Goal: Information Seeking & Learning: Learn about a topic

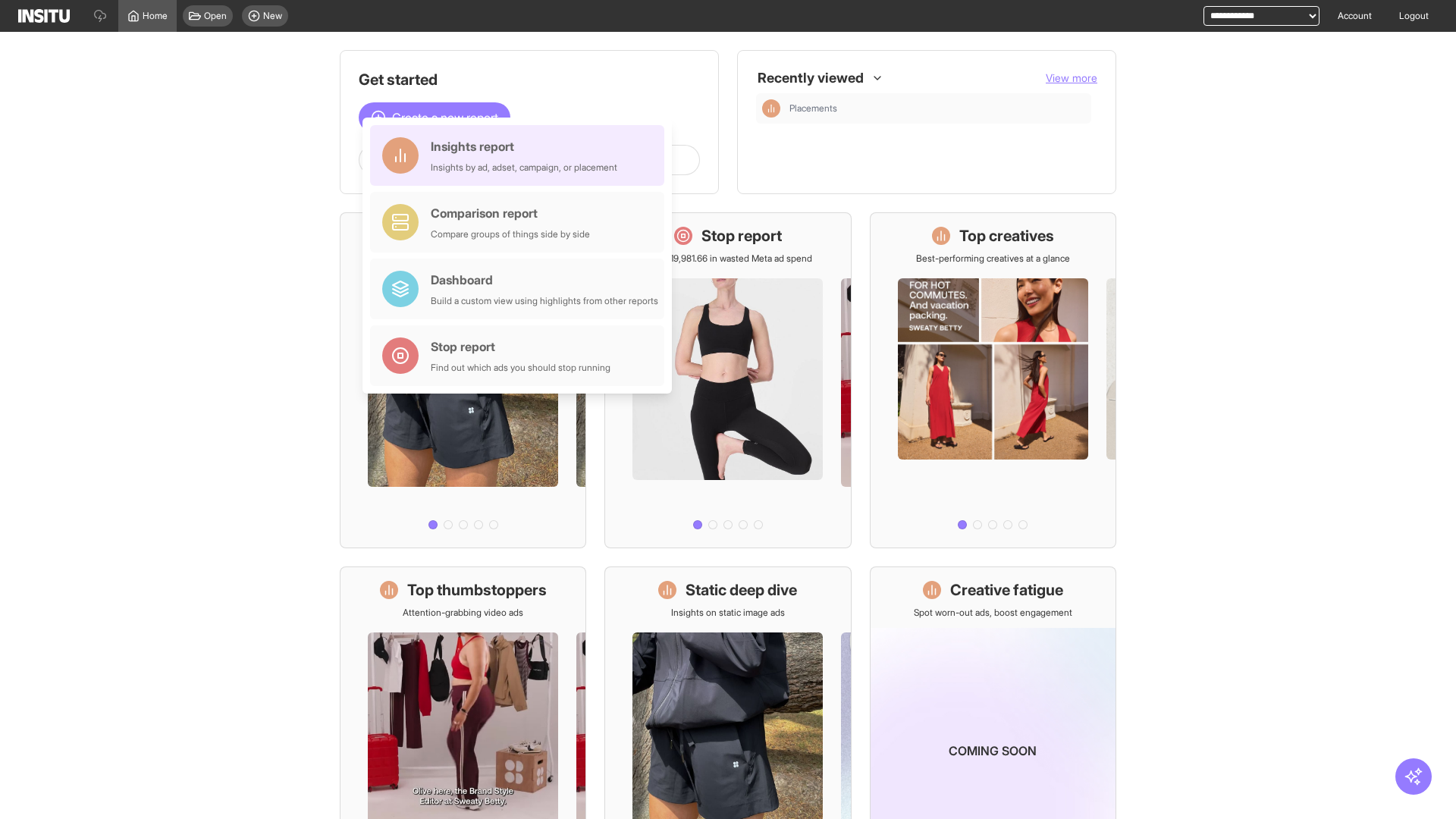
click at [521, 156] on div "Insights report Insights by ad, adset, campaign, or placement" at bounding box center [524, 155] width 186 height 36
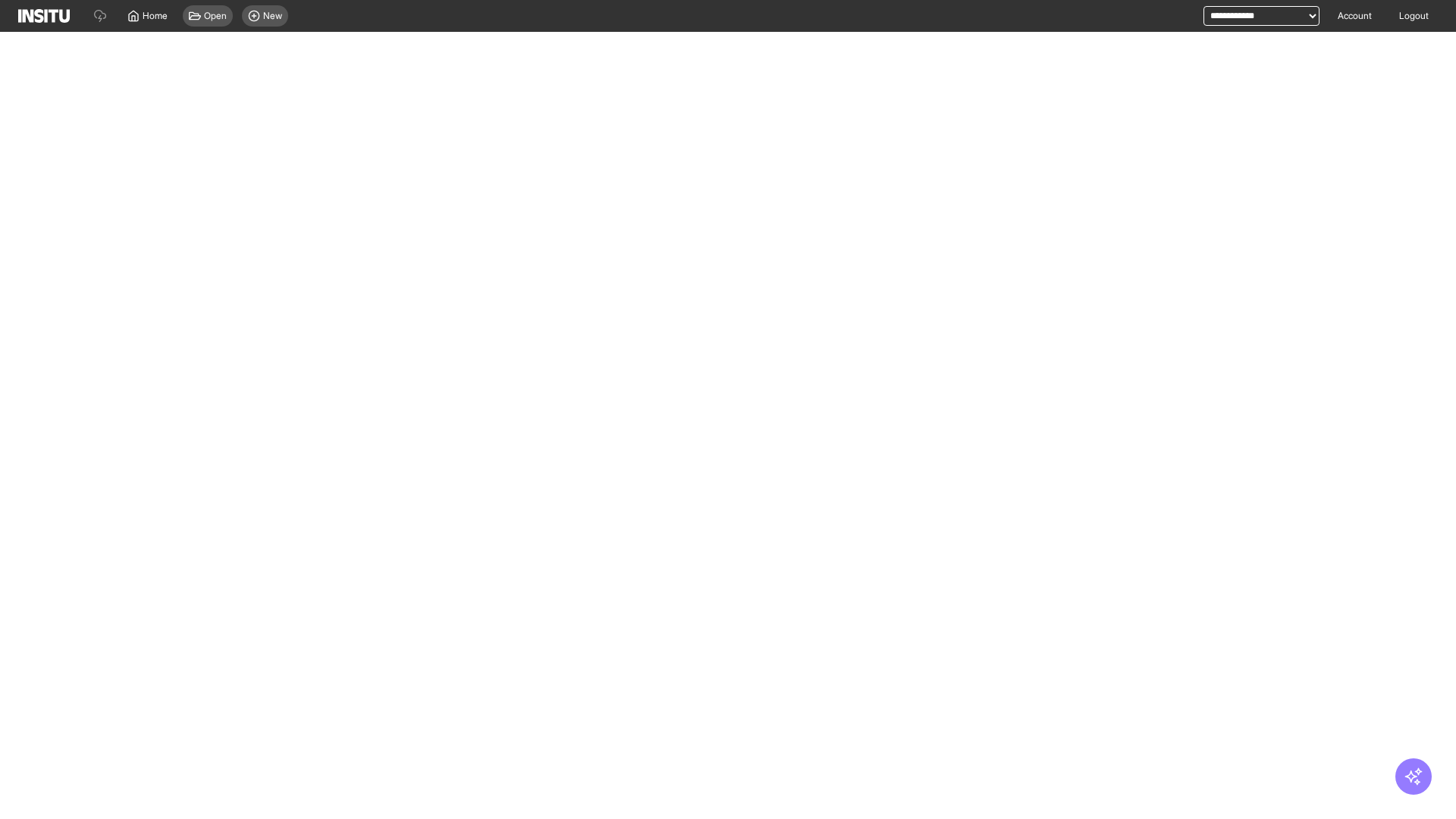
select select "**"
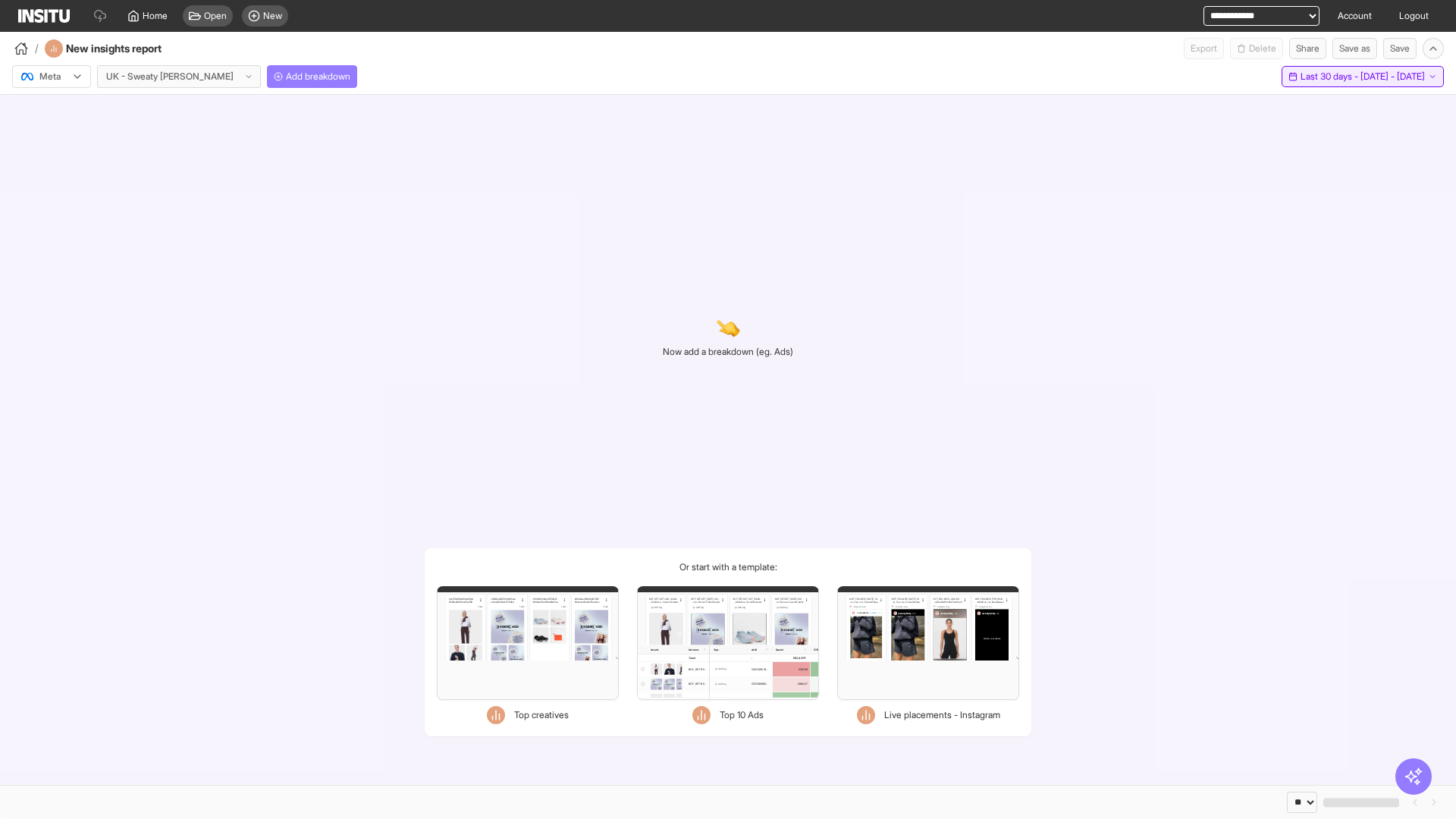
click at [1328, 77] on span "Last 30 days - [DATE] - [DATE]" at bounding box center [1362, 76] width 124 height 12
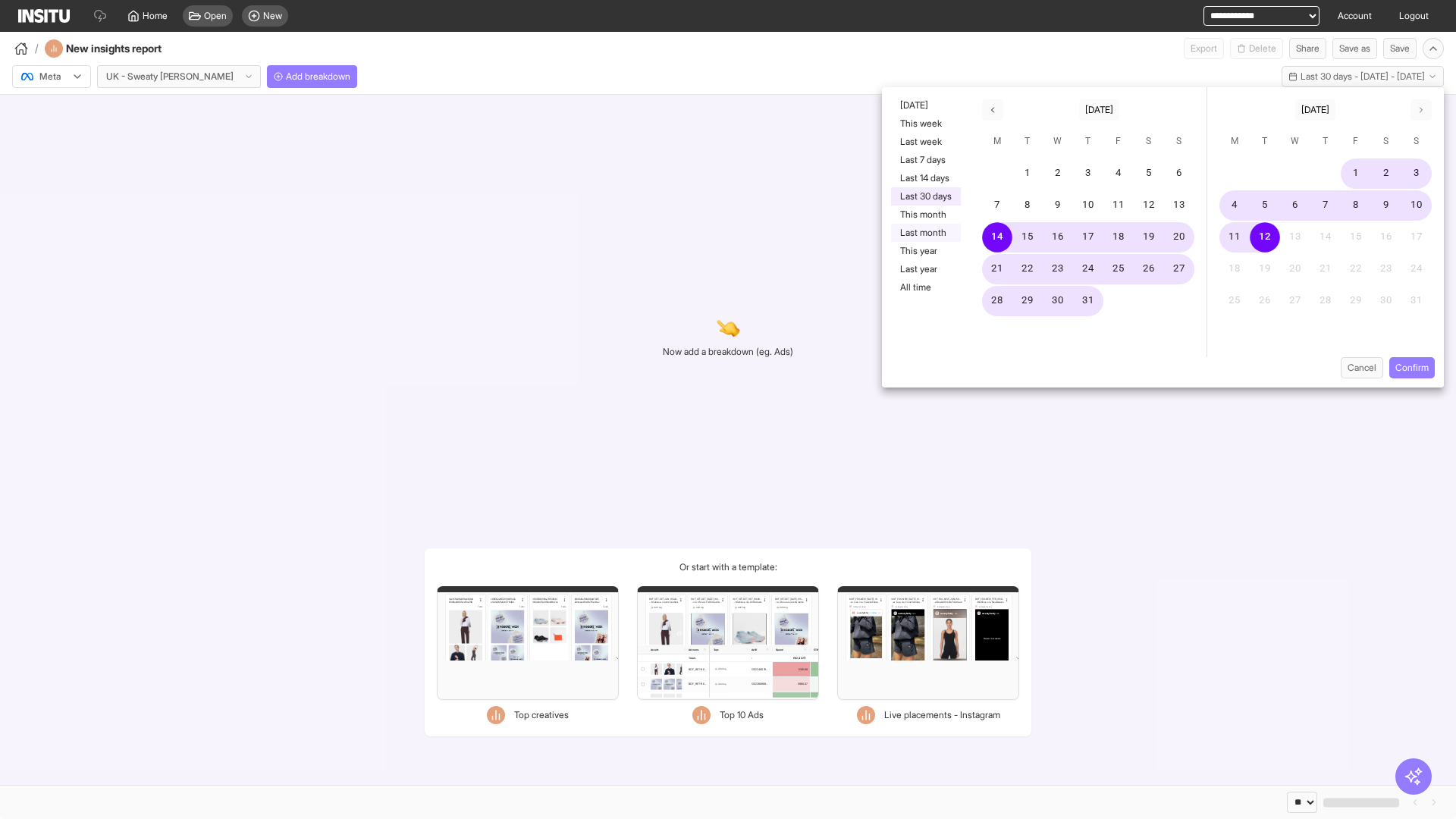
click at [924, 233] on button "Last month" at bounding box center [926, 233] width 69 height 19
